Goal: Task Accomplishment & Management: Use online tool/utility

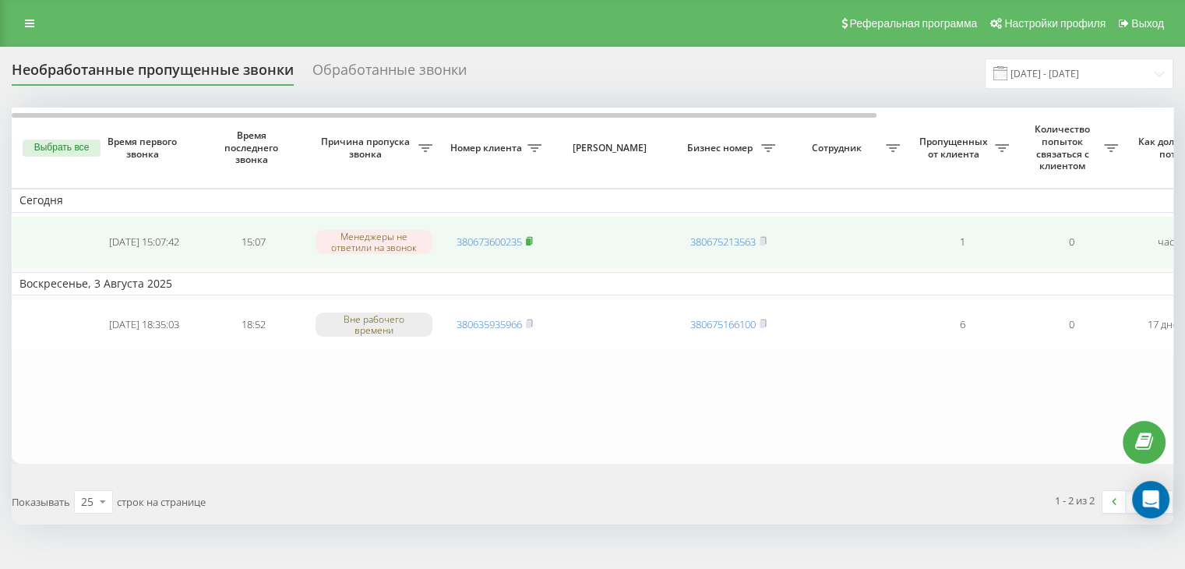
click at [531, 238] on rect at bounding box center [528, 241] width 5 height 7
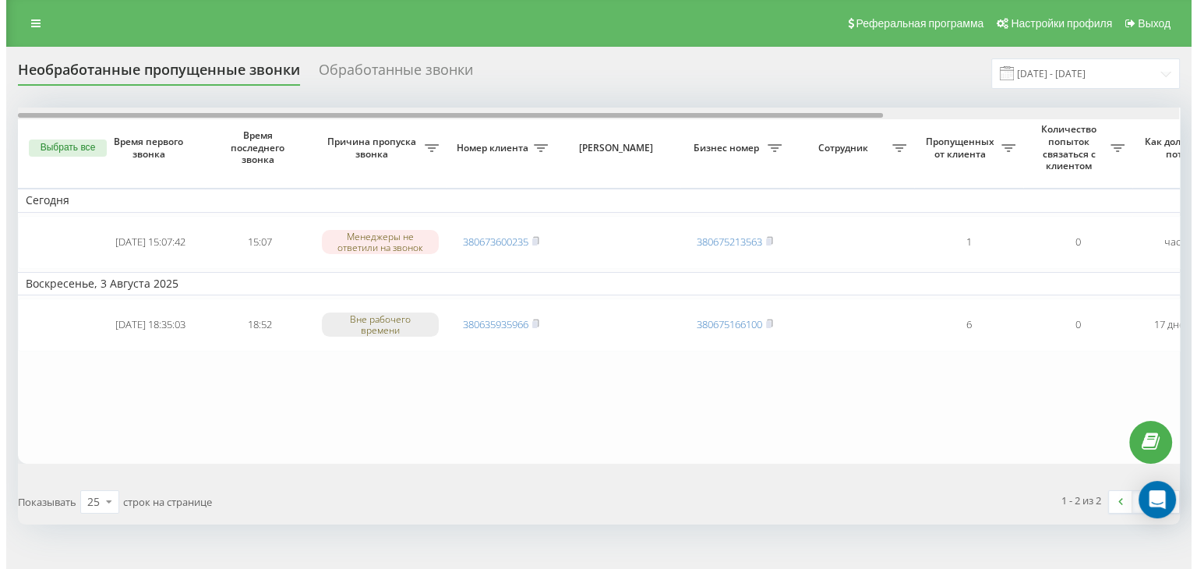
scroll to position [0, 396]
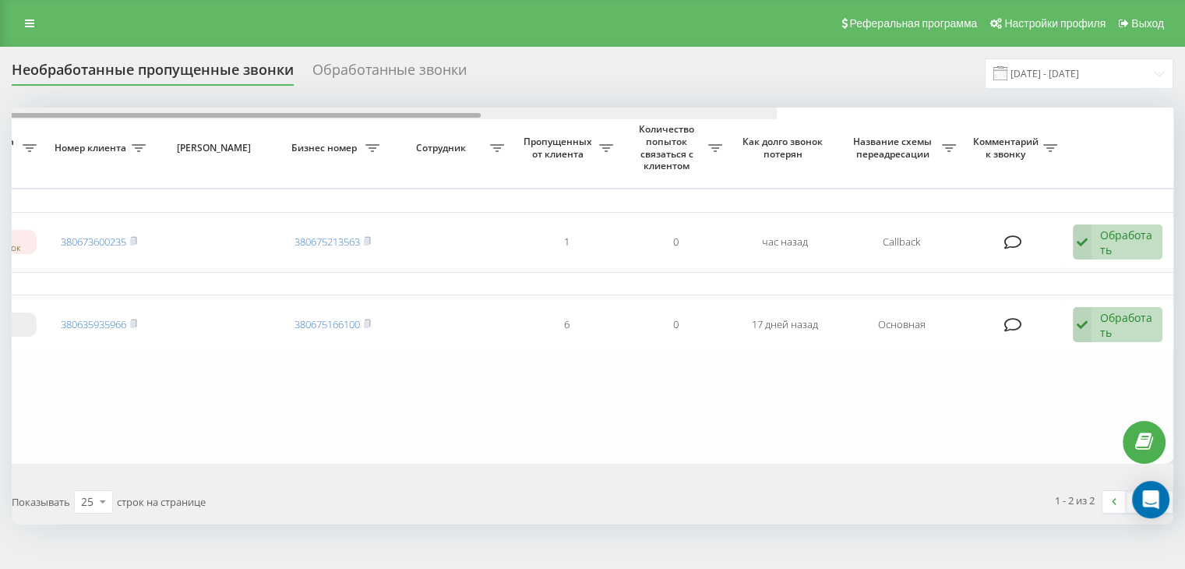
drag, startPoint x: 802, startPoint y: 116, endPoint x: 1191, endPoint y: 120, distance: 388.9
click at [1185, 120] on html "ramosu.com.ua Проекты ramosu.com.ua Центр обращений Журнал звонков Журнал сообщ…" at bounding box center [592, 284] width 1185 height 569
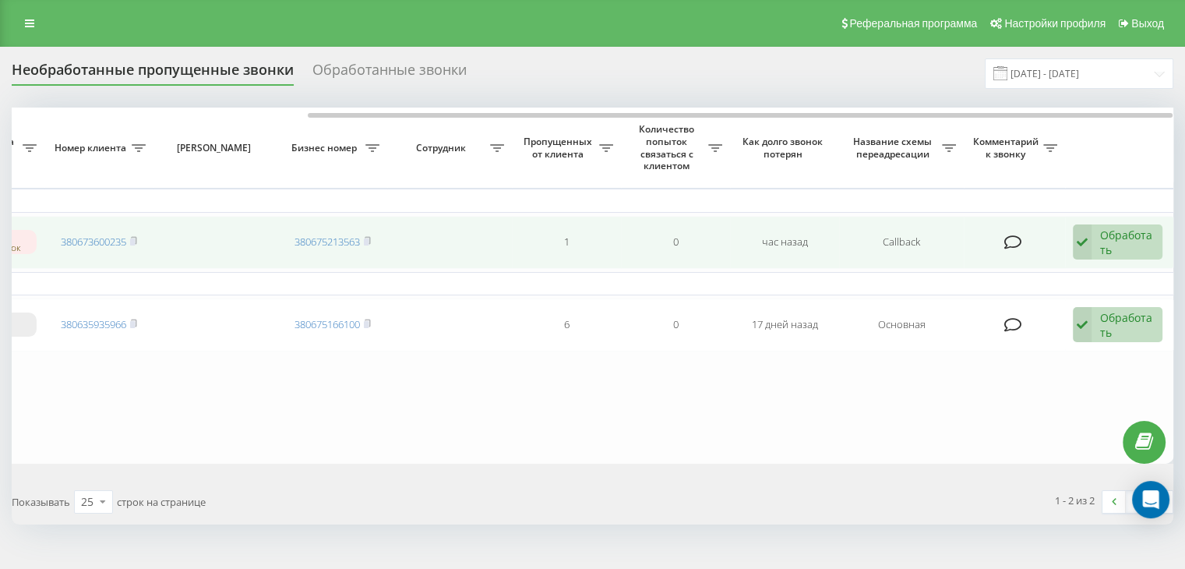
click at [1116, 247] on div "Обработать" at bounding box center [1127, 243] width 54 height 30
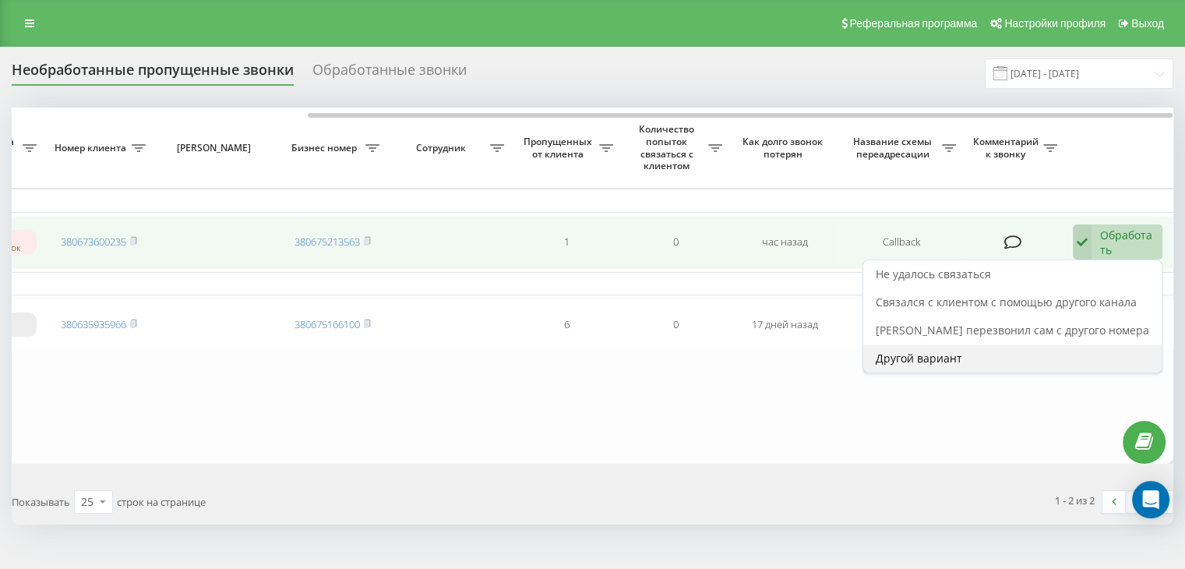
click at [989, 355] on div "Другой вариант" at bounding box center [1012, 358] width 298 height 28
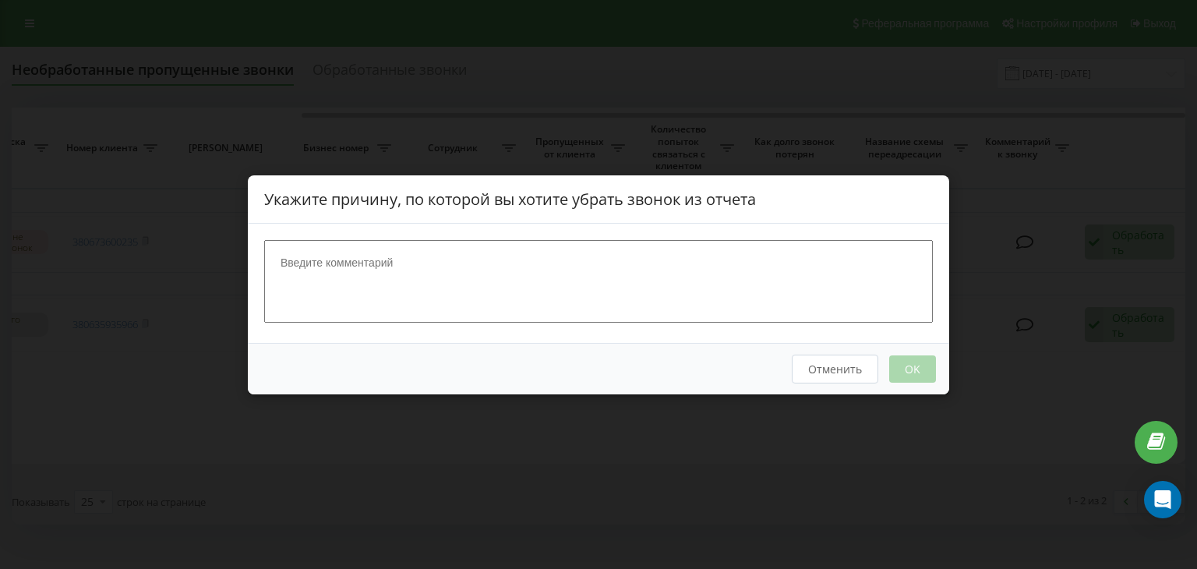
click at [686, 242] on textarea at bounding box center [598, 280] width 669 height 83
type textarea "опрацьовано"
click at [927, 355] on button "OK" at bounding box center [912, 368] width 47 height 27
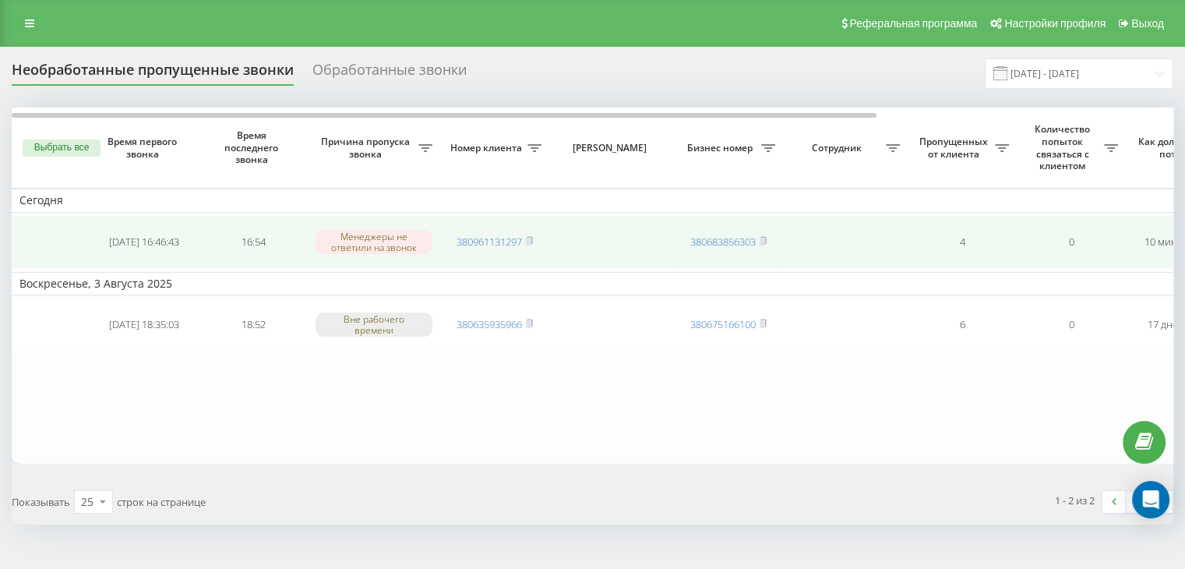
click at [527, 241] on span "380961131297" at bounding box center [495, 242] width 76 height 14
click at [532, 240] on icon at bounding box center [529, 240] width 5 height 7
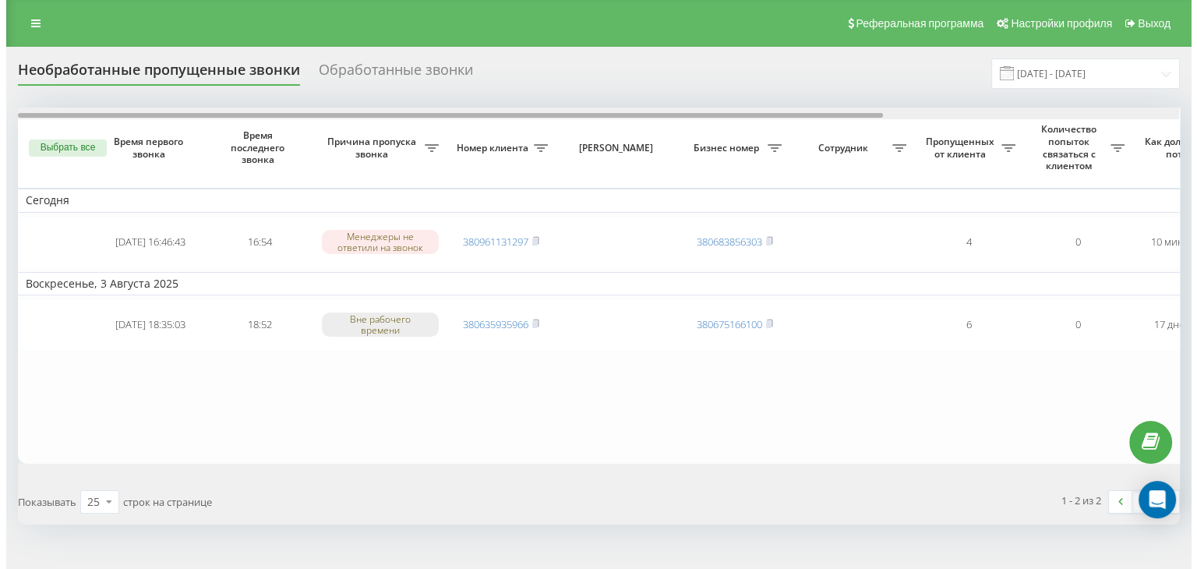
scroll to position [0, 396]
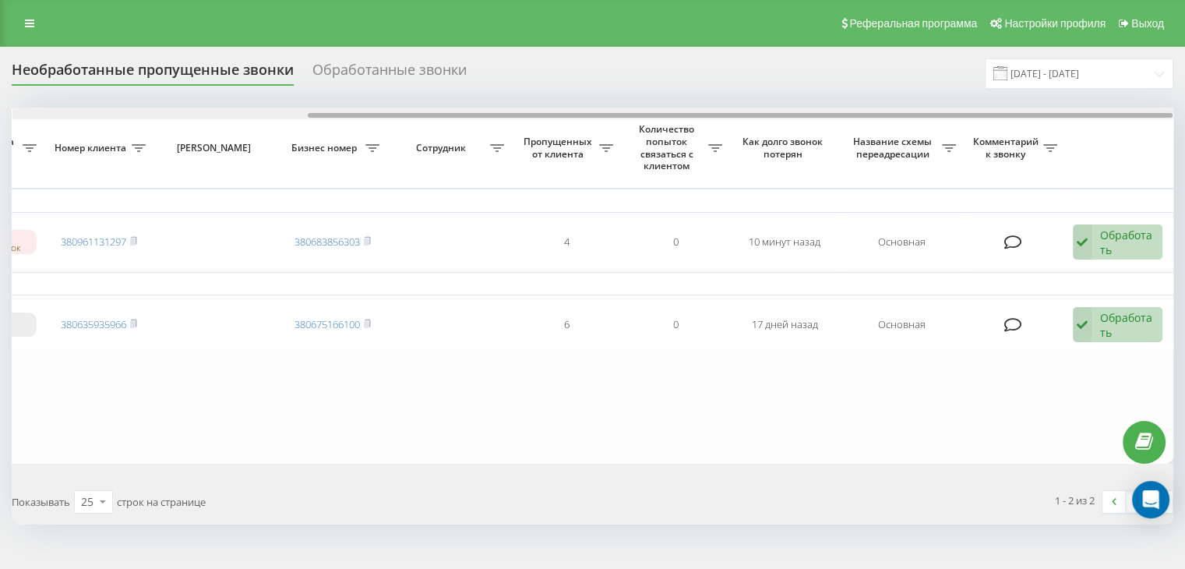
drag, startPoint x: 552, startPoint y: 113, endPoint x: 1034, endPoint y: 200, distance: 490.2
click at [1008, 119] on div at bounding box center [592, 114] width 1161 height 12
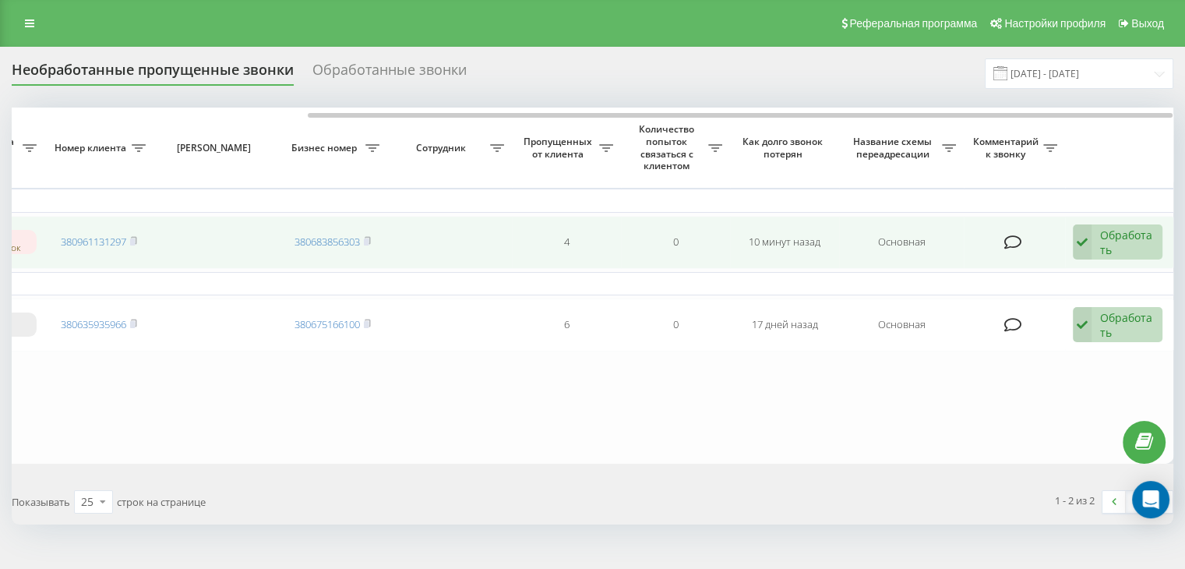
drag, startPoint x: 1093, startPoint y: 249, endPoint x: 1057, endPoint y: 309, distance: 70.6
click at [1093, 249] on div "Обработать Не удалось связаться Связался с клиентом с помощью другого канала Кл…" at bounding box center [1118, 242] width 90 height 36
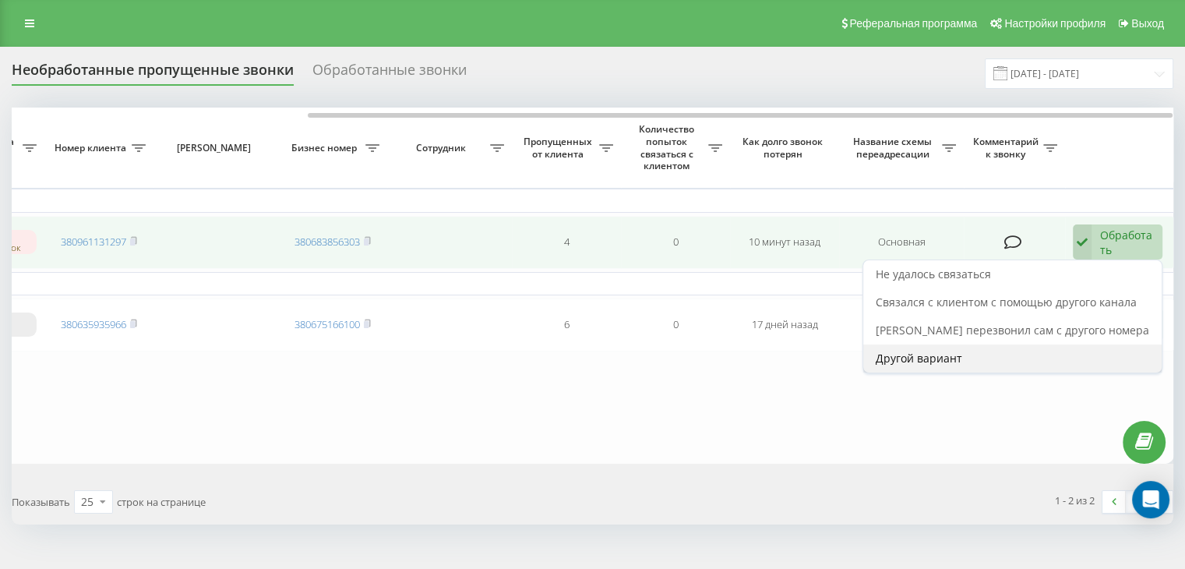
click at [1026, 362] on div "Другой вариант" at bounding box center [1012, 358] width 298 height 28
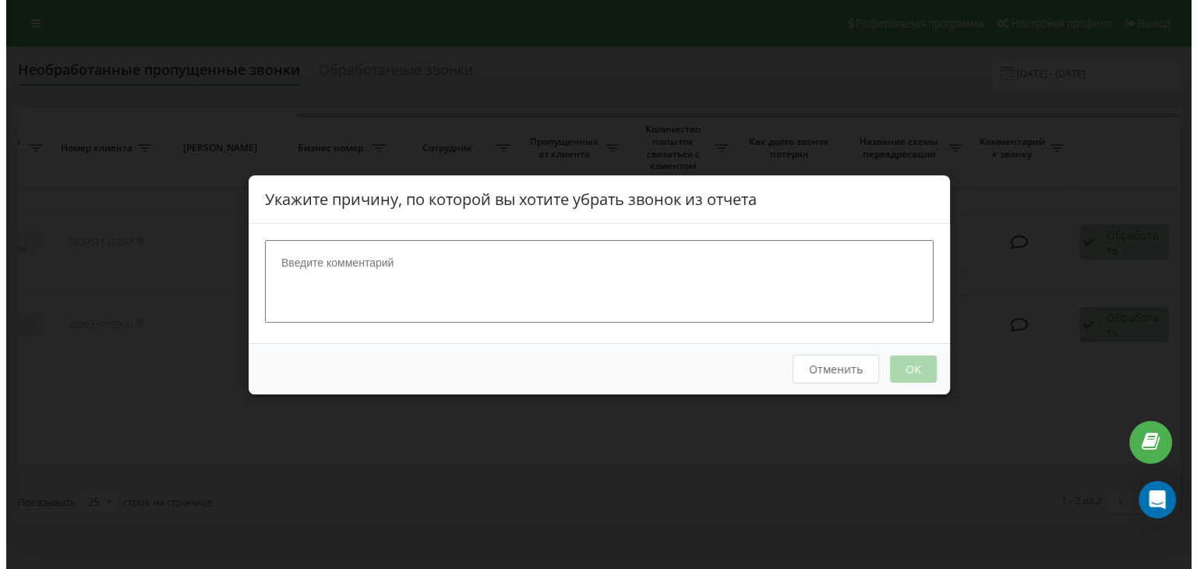
scroll to position [0, 384]
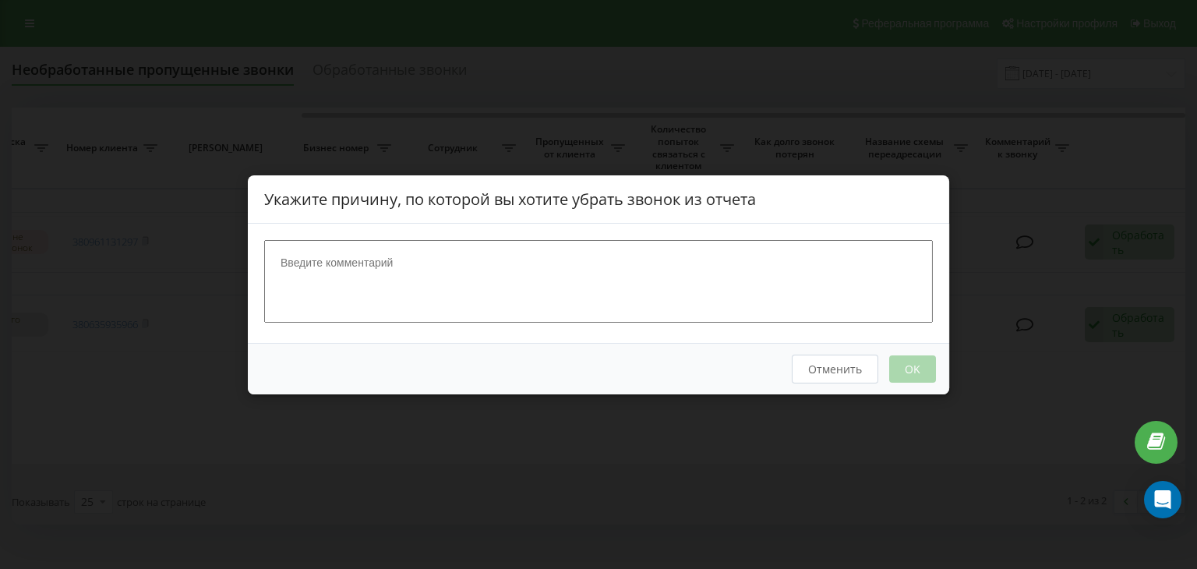
click at [613, 282] on textarea at bounding box center [598, 280] width 669 height 83
type textarea "опрацьовано"
click at [927, 374] on button "OK" at bounding box center [912, 368] width 47 height 27
